Goal: Check status: Check status

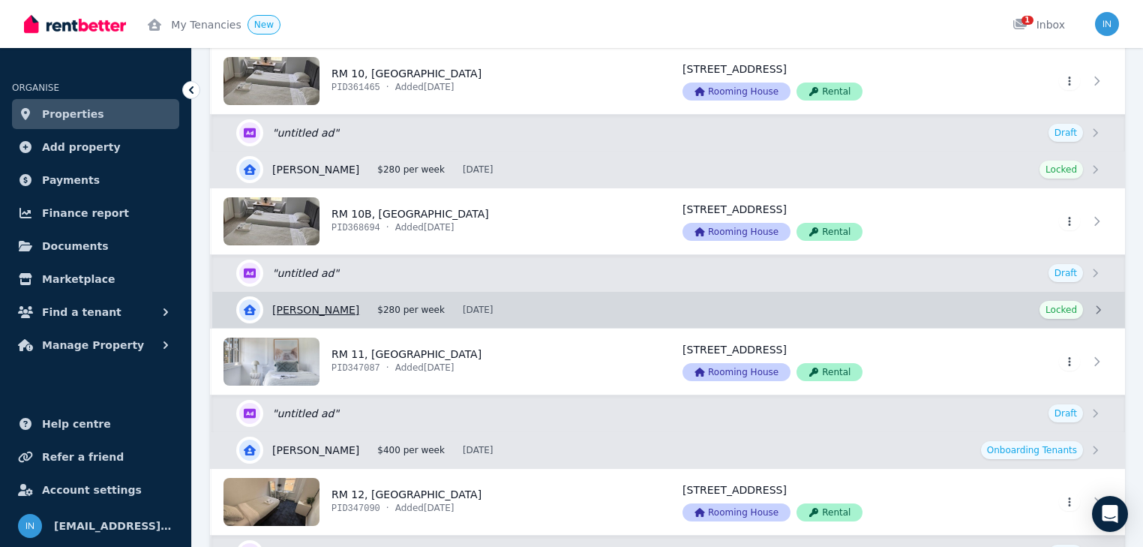
scroll to position [1440, 0]
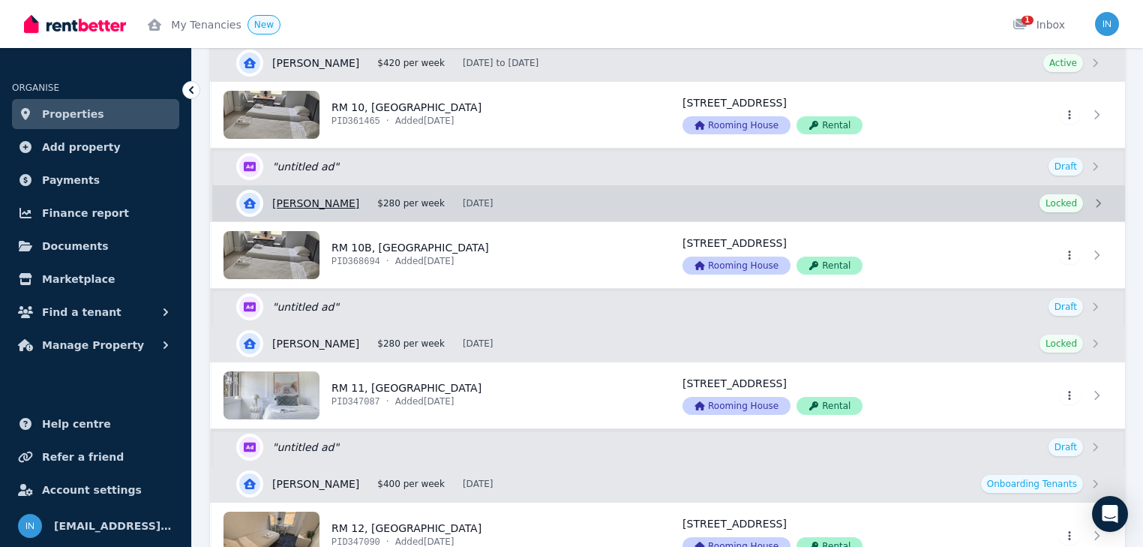
click at [318, 198] on link "View details for [PERSON_NAME]" at bounding box center [668, 203] width 913 height 36
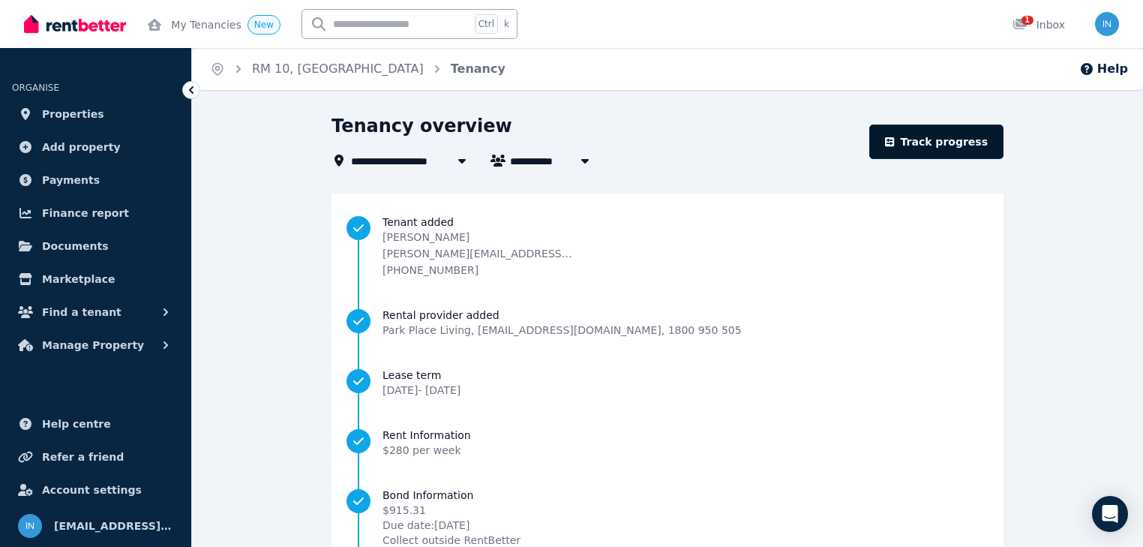
click at [938, 143] on link "Track progress" at bounding box center [936, 142] width 134 height 35
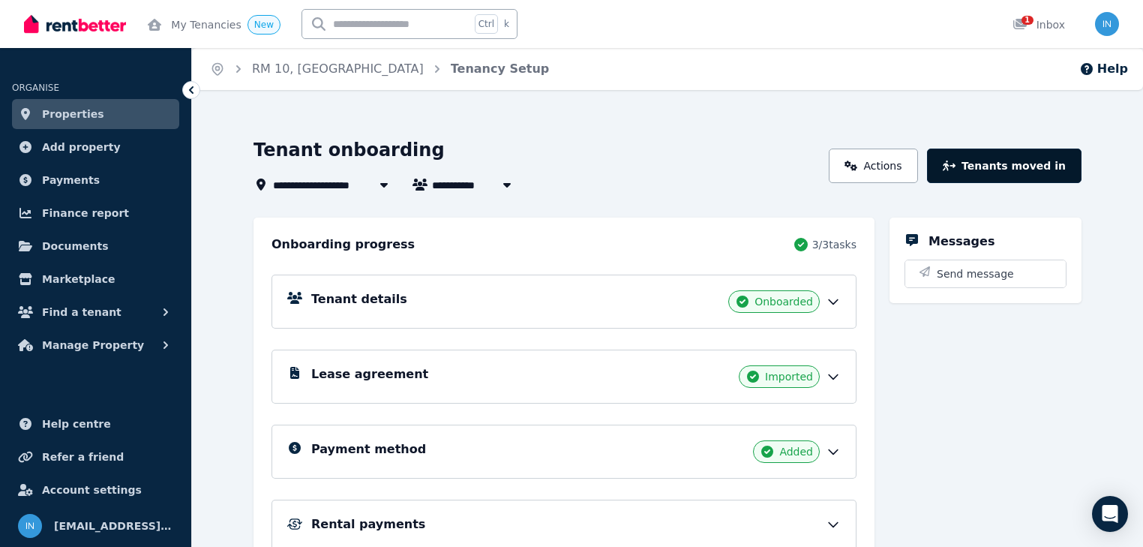
click at [1012, 163] on button "Tenants moved in" at bounding box center [1004, 166] width 155 height 35
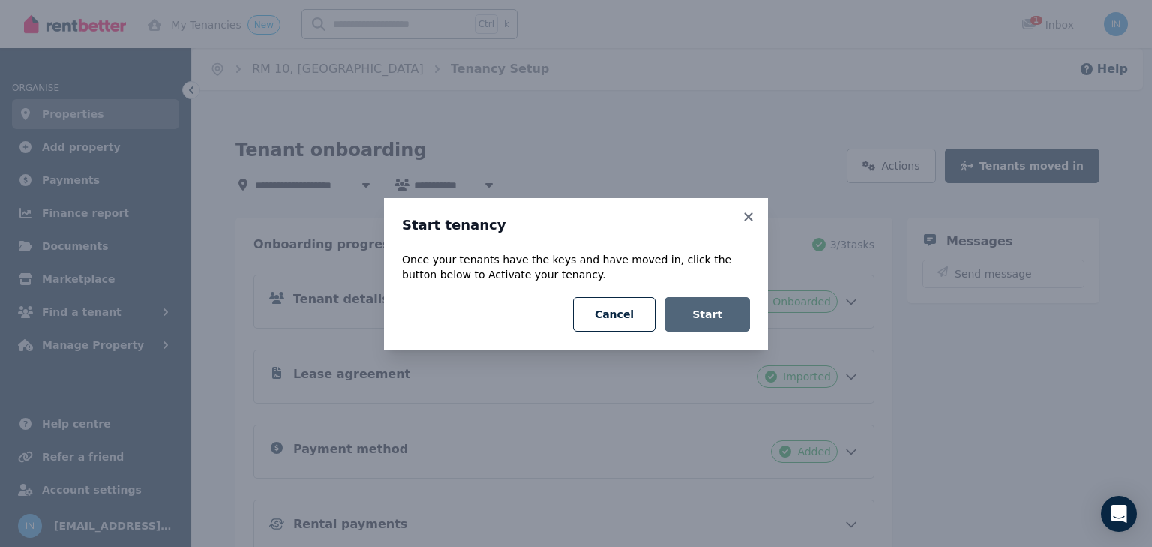
click at [716, 317] on button "Start" at bounding box center [708, 314] width 86 height 35
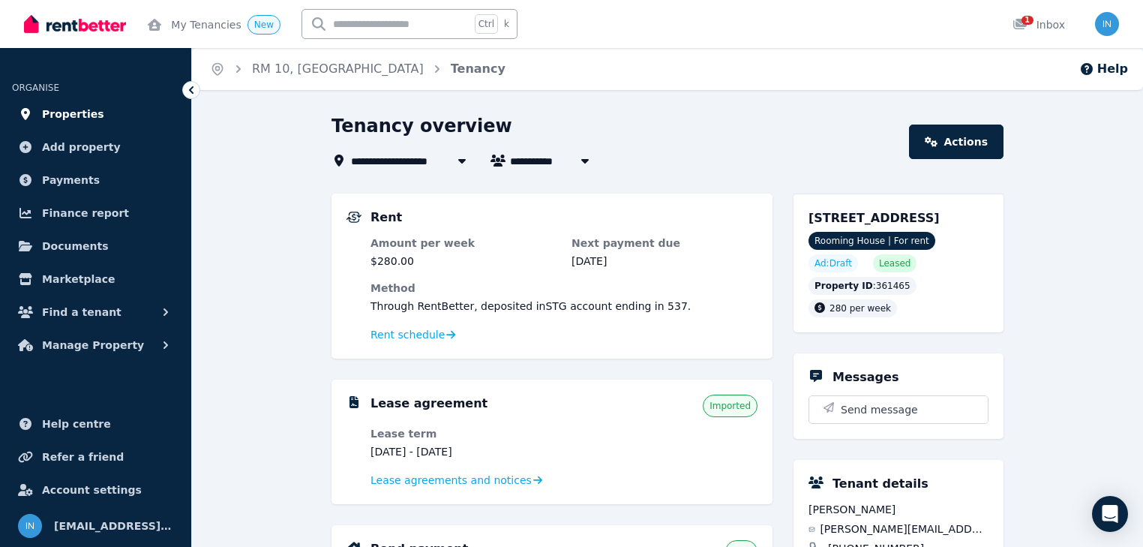
click at [63, 117] on span "Properties" at bounding box center [73, 114] width 62 height 18
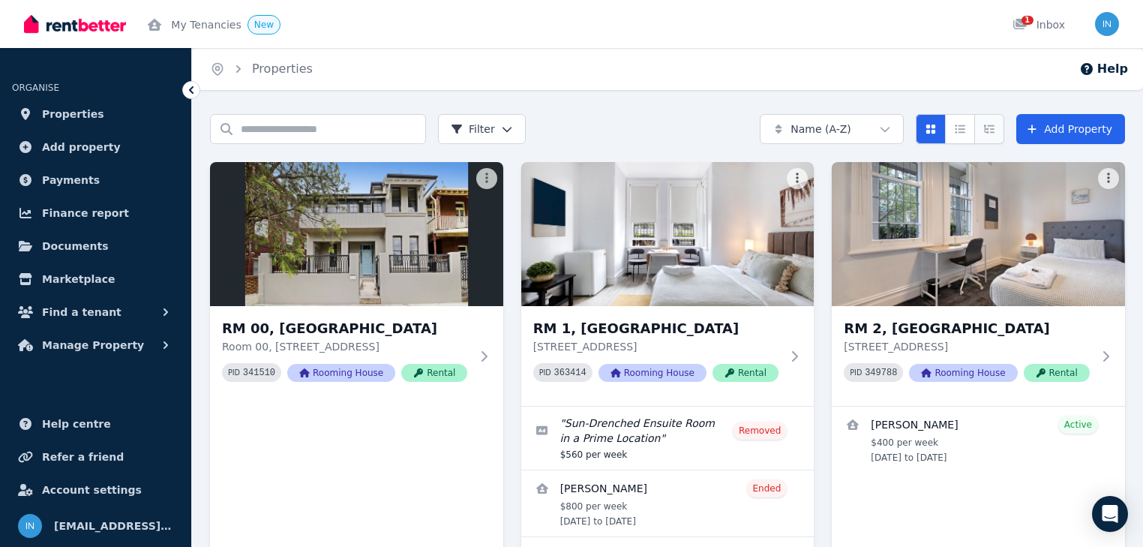
click at [992, 128] on icon "Expanded list view" at bounding box center [989, 129] width 11 height 8
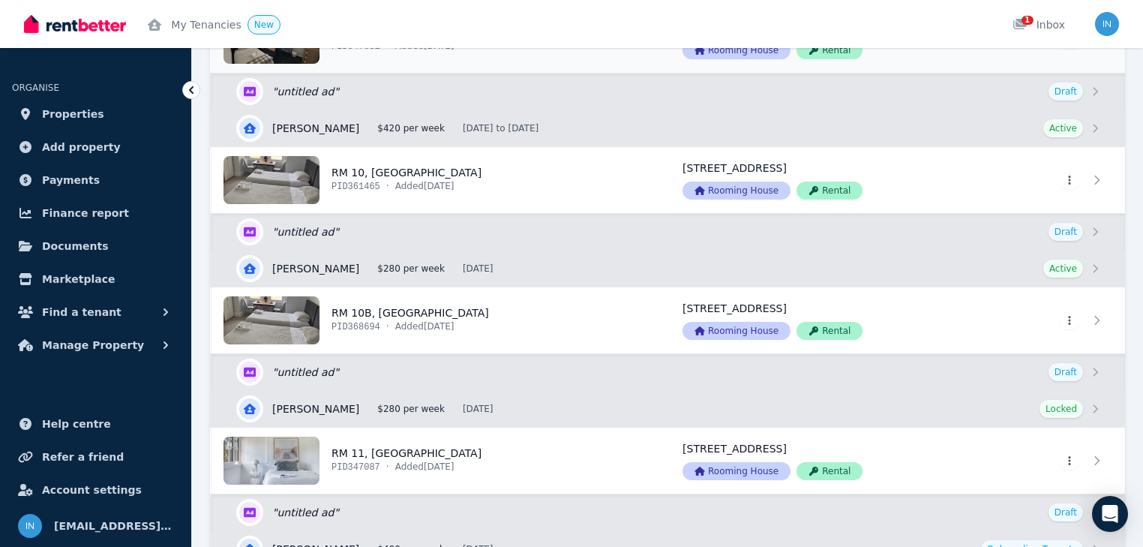
scroll to position [1380, 0]
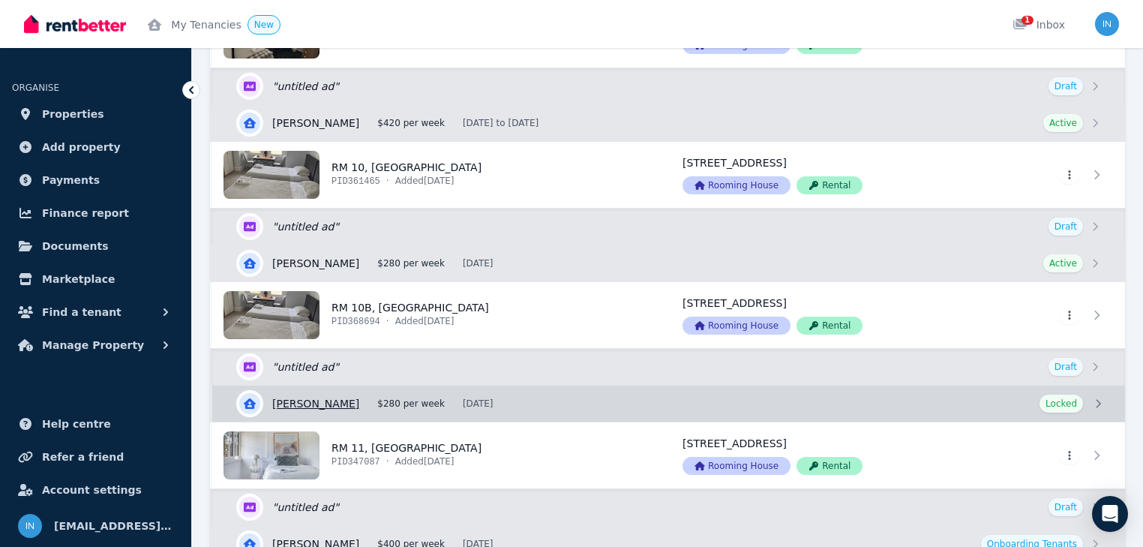
click at [342, 396] on link "View details for [PERSON_NAME]" at bounding box center [668, 404] width 913 height 36
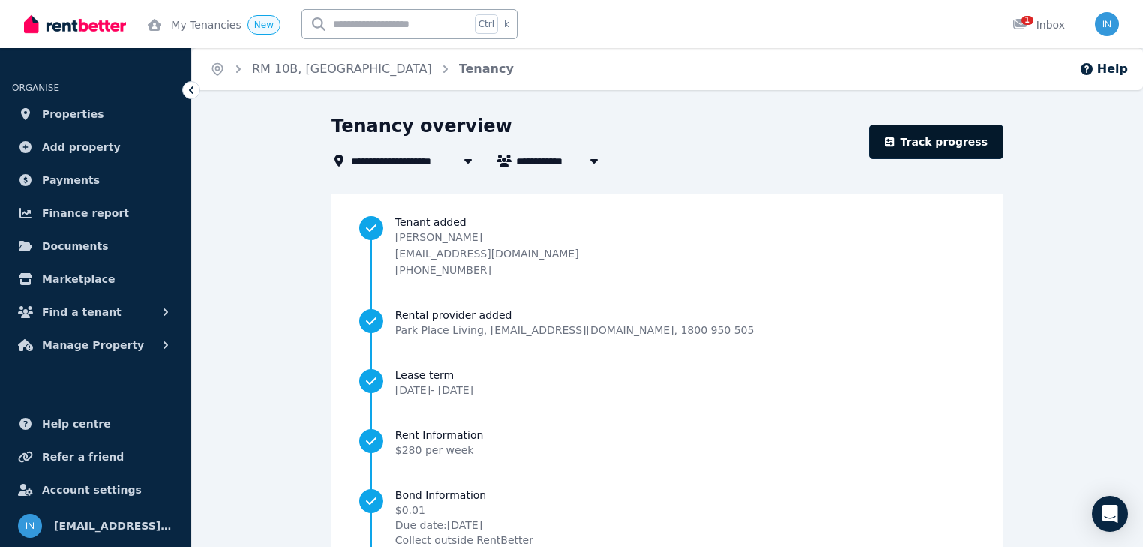
click at [930, 146] on link "Track progress" at bounding box center [936, 142] width 134 height 35
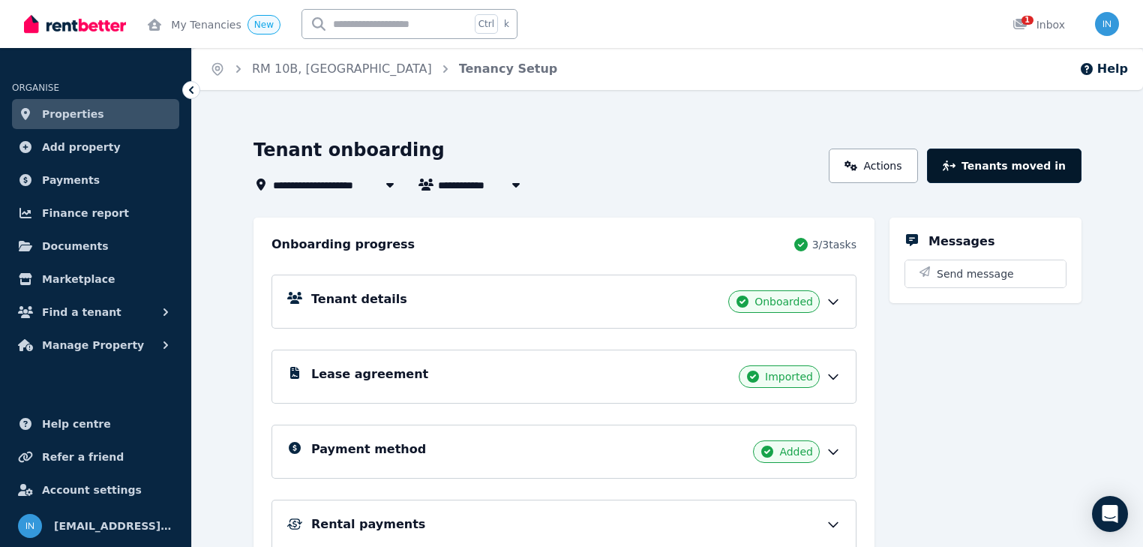
click at [1005, 164] on button "Tenants moved in" at bounding box center [1004, 166] width 155 height 35
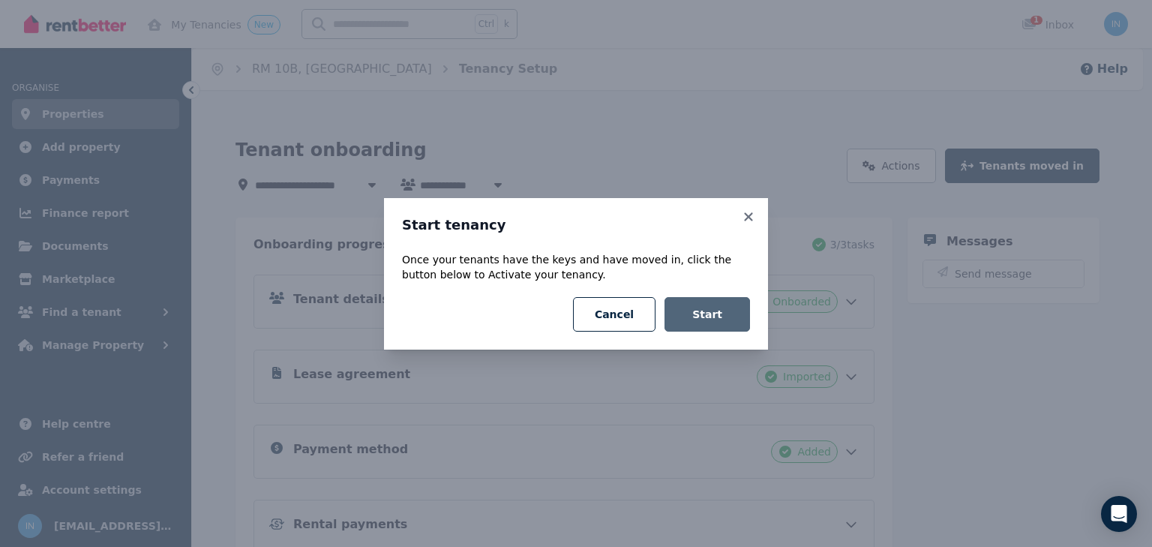
click at [711, 320] on button "Start" at bounding box center [708, 314] width 86 height 35
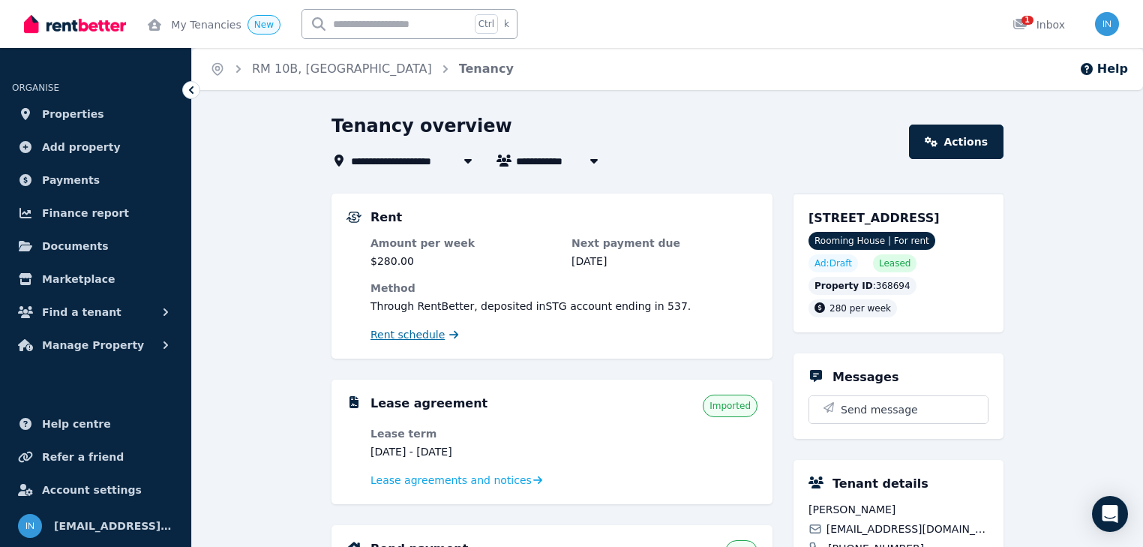
click at [404, 335] on span "Rent schedule" at bounding box center [408, 334] width 74 height 15
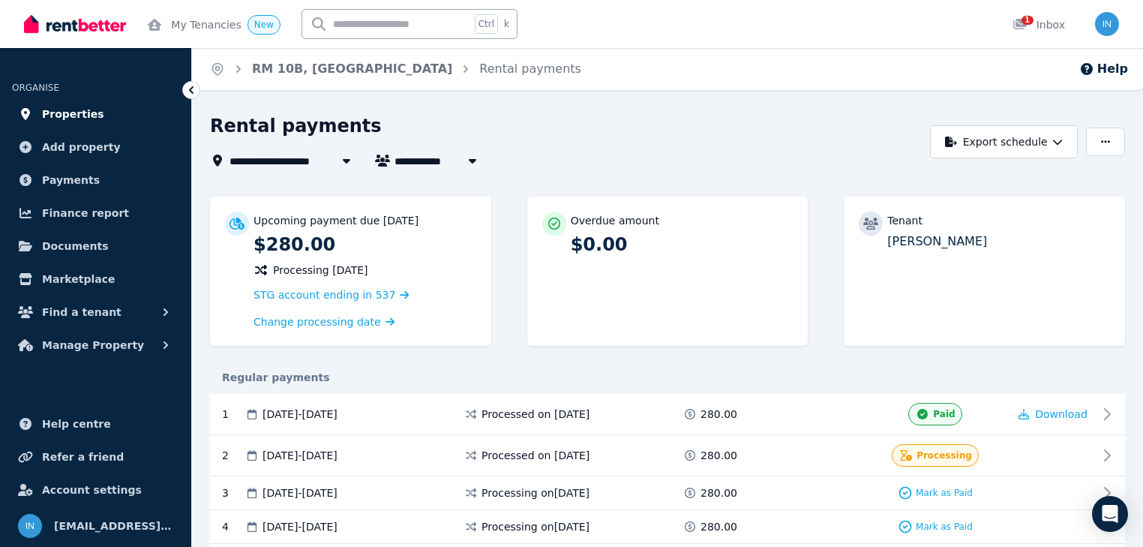
click at [66, 114] on span "Properties" at bounding box center [73, 114] width 62 height 18
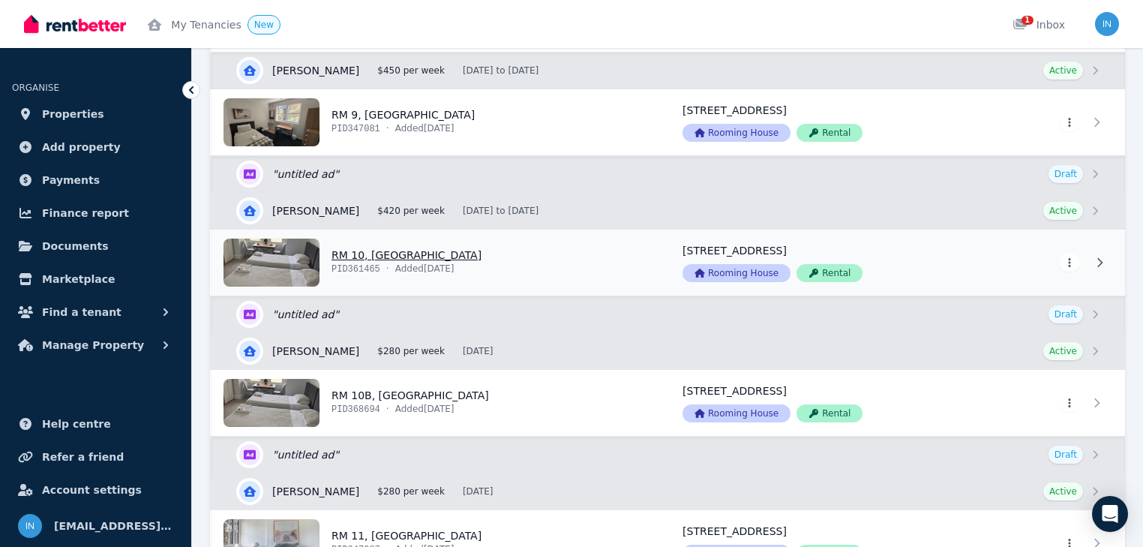
scroll to position [1380, 0]
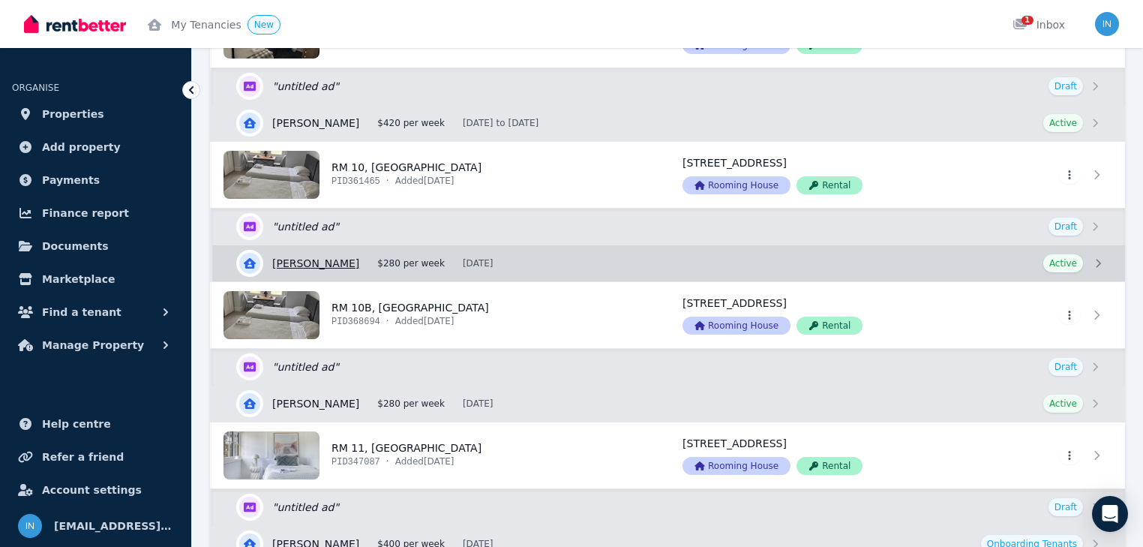
click at [378, 264] on link "View details for [PERSON_NAME]" at bounding box center [668, 263] width 913 height 36
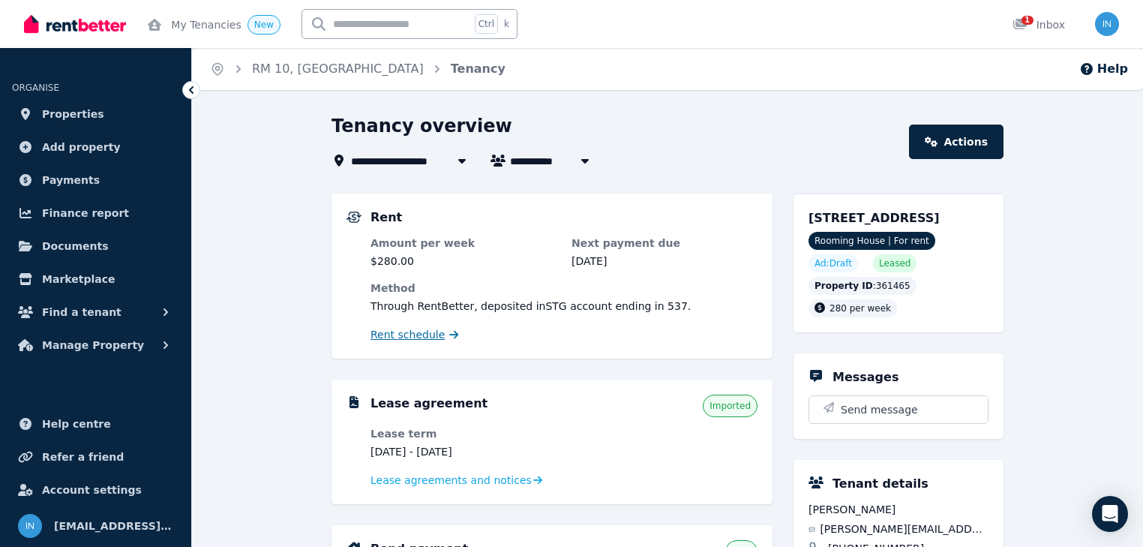
click at [415, 335] on span "Rent schedule" at bounding box center [408, 334] width 74 height 15
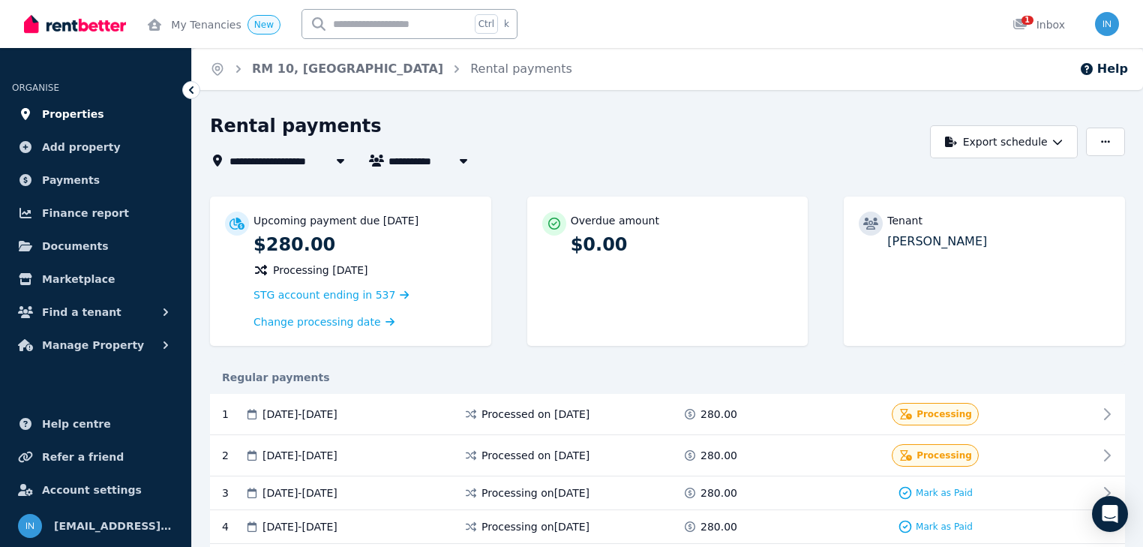
click at [65, 117] on span "Properties" at bounding box center [73, 114] width 62 height 18
